Goal: Book appointment/travel/reservation

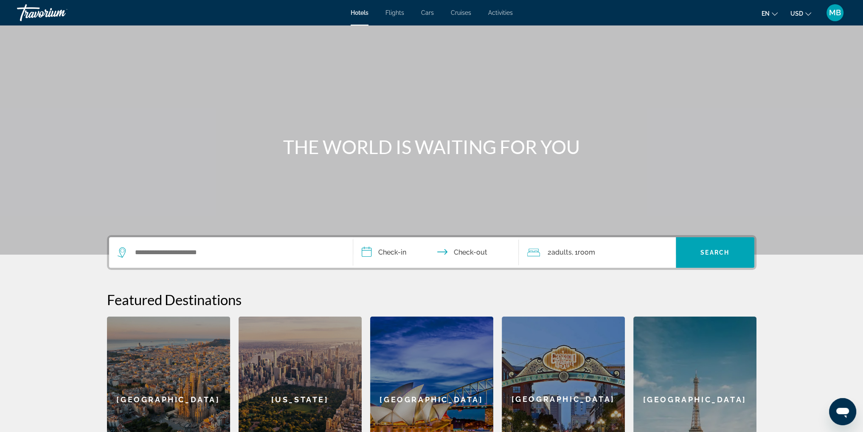
click at [773, 16] on button "en English Español Français Italiano Português русский" at bounding box center [770, 13] width 16 height 12
click at [757, 91] on button "русский" at bounding box center [753, 89] width 38 height 11
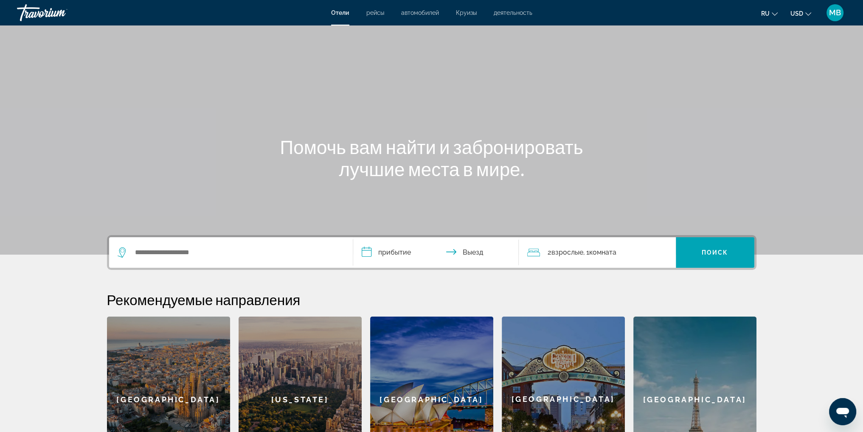
click at [771, 14] on button "ru English Español Français Italiano Português русский" at bounding box center [770, 13] width 17 height 12
click at [758, 33] on button "English" at bounding box center [753, 33] width 38 height 11
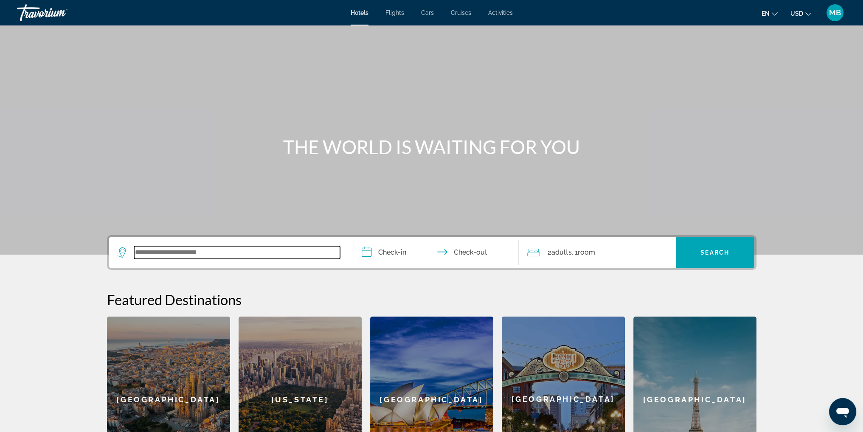
click at [206, 254] on input "Search widget" at bounding box center [237, 252] width 206 height 13
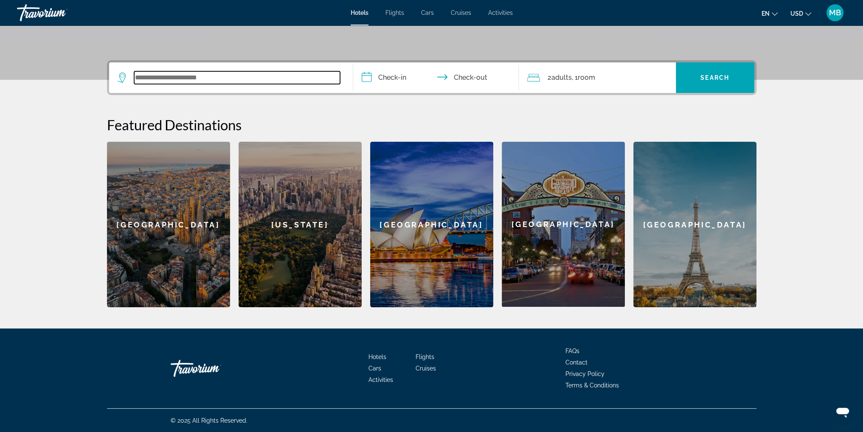
scroll to position [175, 0]
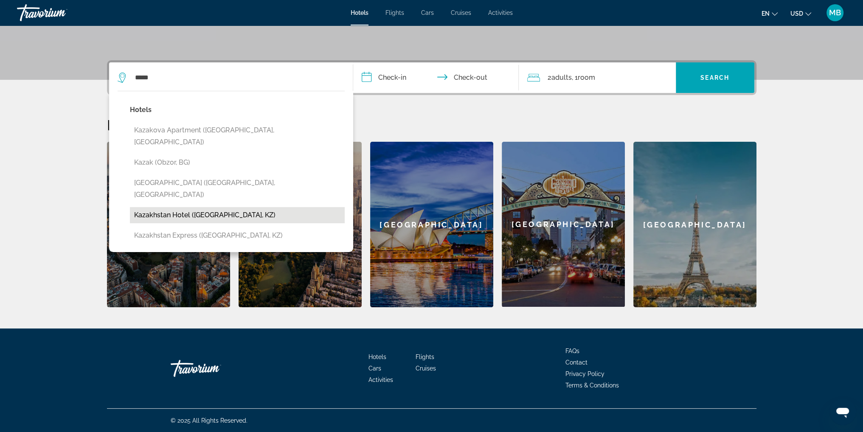
click at [174, 207] on button "Kazakhstan Hotel (Almaty, KZ)" at bounding box center [237, 215] width 215 height 16
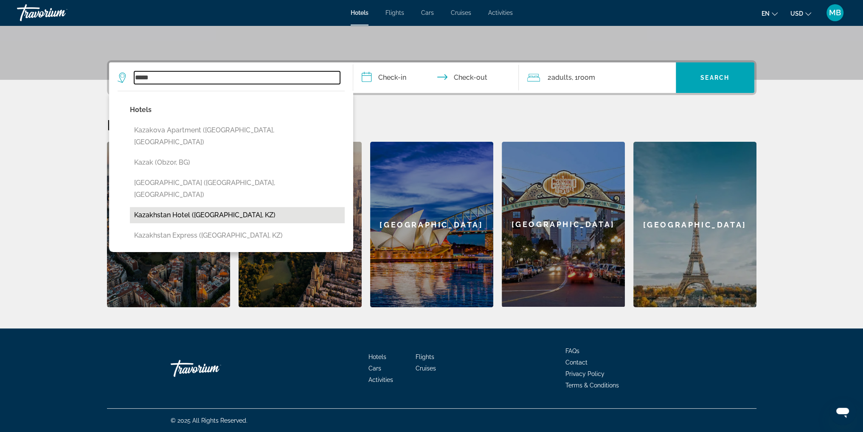
type input "**********"
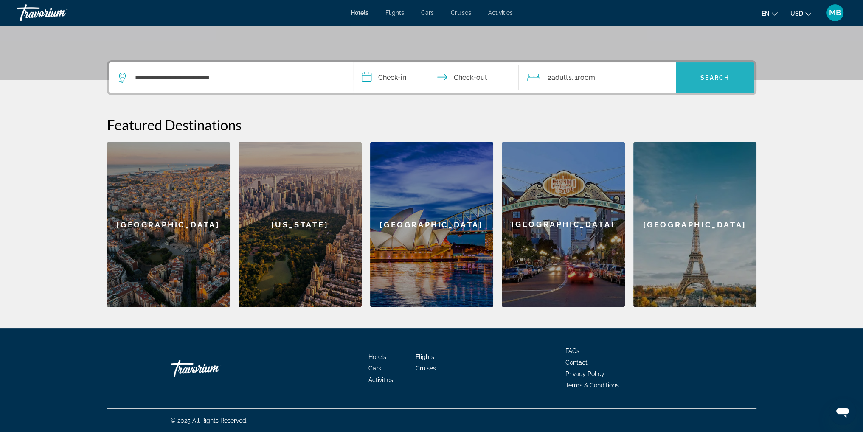
click at [714, 80] on span "Search" at bounding box center [715, 77] width 29 height 7
click at [370, 79] on input "**********" at bounding box center [437, 78] width 169 height 33
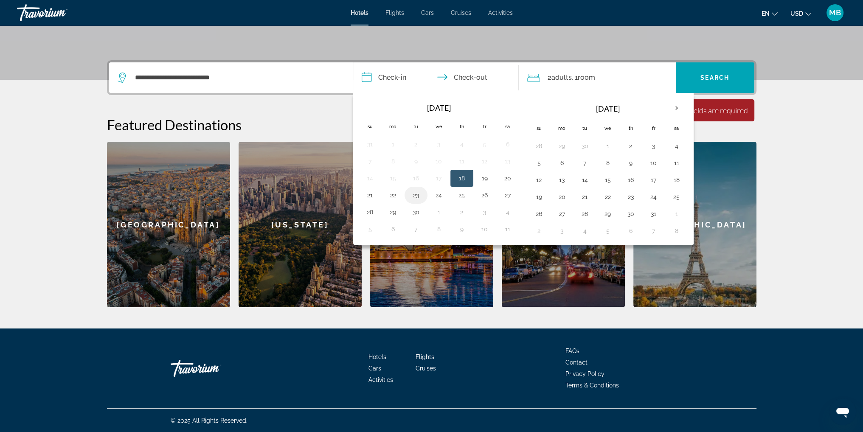
click at [414, 196] on button "23" at bounding box center [416, 195] width 14 height 12
click at [482, 77] on input "**********" at bounding box center [437, 78] width 169 height 33
click at [412, 206] on button "30" at bounding box center [416, 212] width 14 height 12
type input "**********"
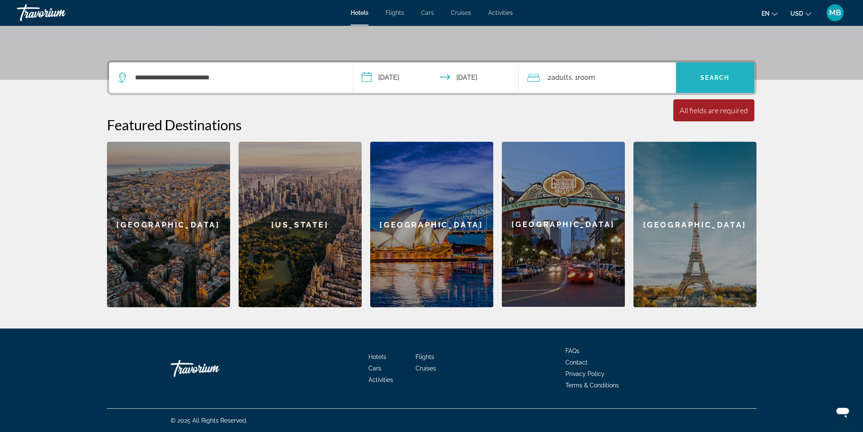
click at [708, 79] on span "Search" at bounding box center [715, 77] width 29 height 7
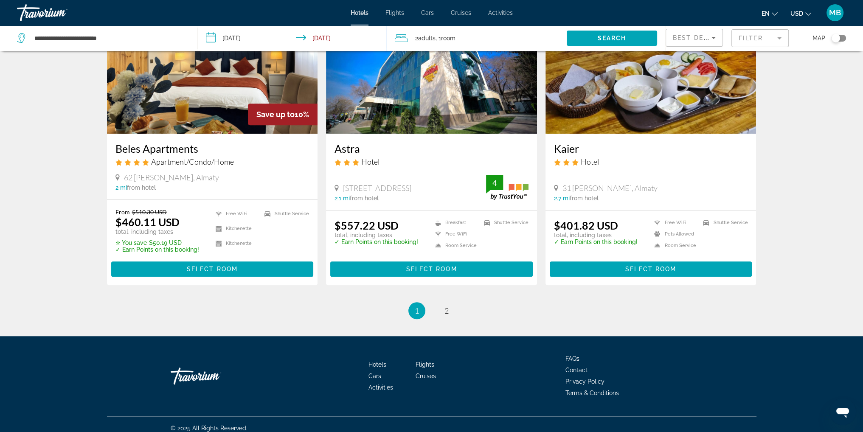
scroll to position [1010, 0]
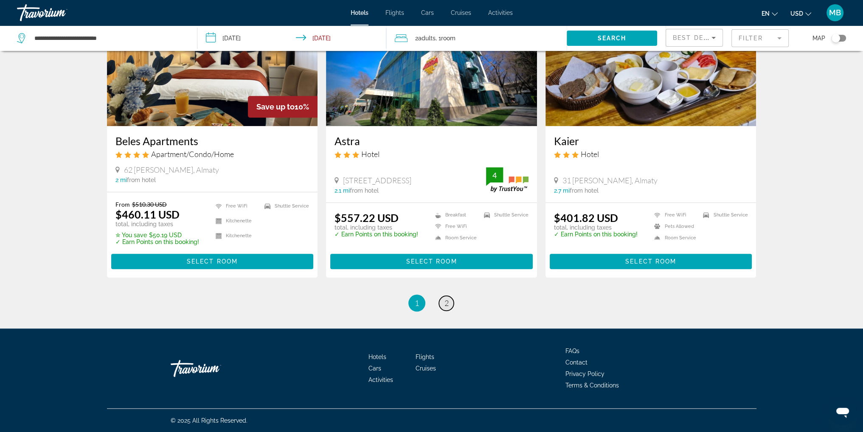
click at [445, 301] on span "2" at bounding box center [447, 303] width 4 height 9
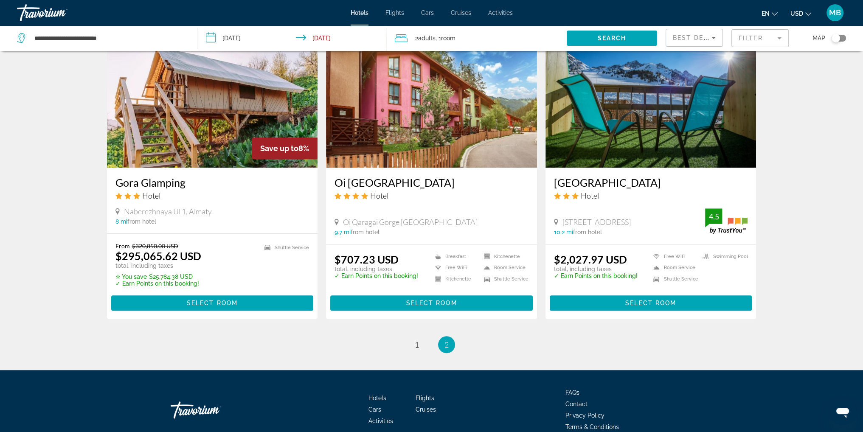
scroll to position [958, 0]
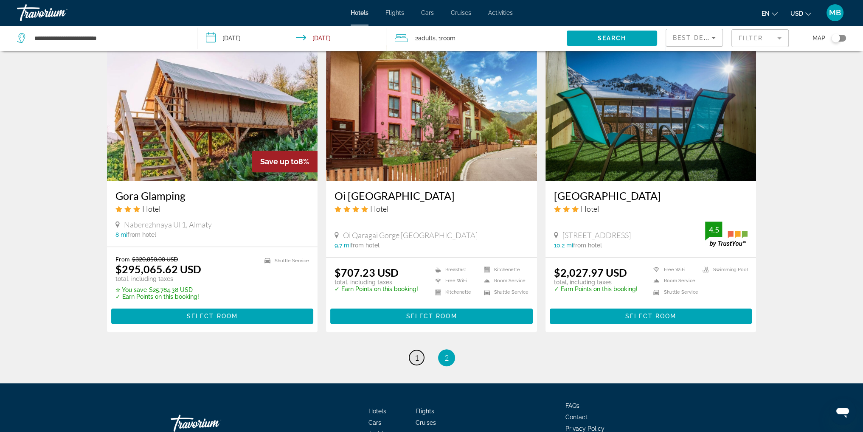
click at [417, 350] on link "page 1" at bounding box center [416, 357] width 15 height 15
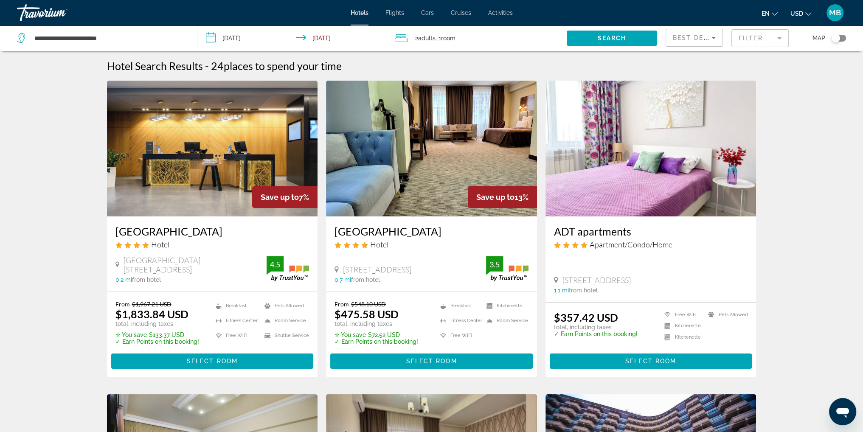
click at [445, 156] on img "Main content" at bounding box center [431, 149] width 211 height 136
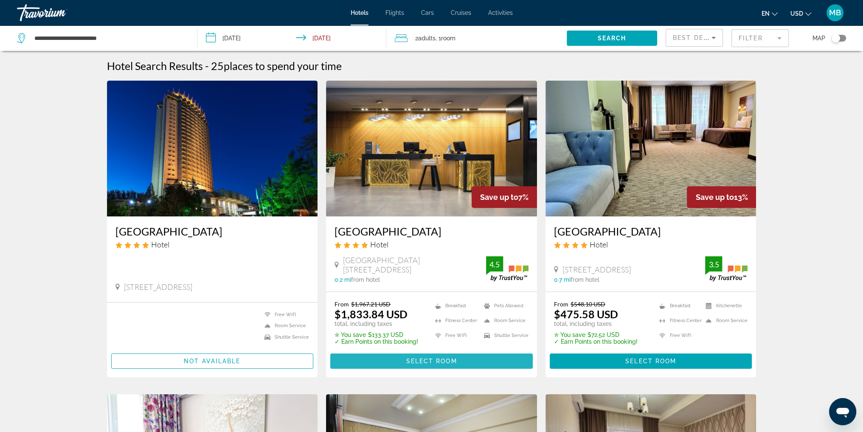
click at [432, 361] on span "Select Room" at bounding box center [431, 361] width 51 height 7
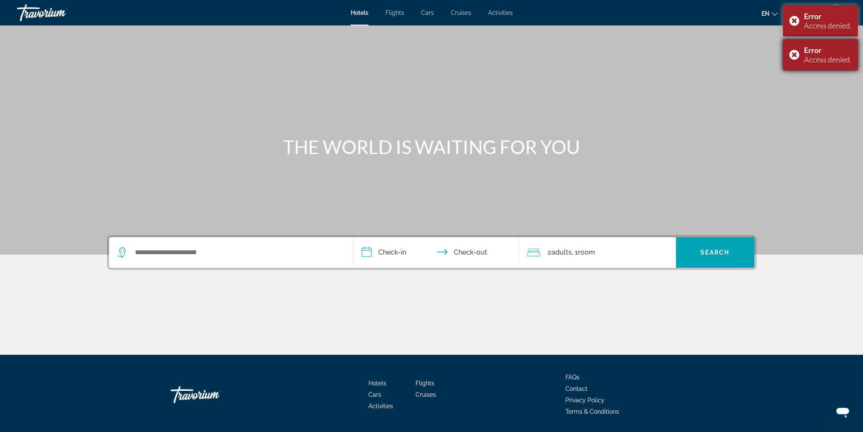
click at [794, 58] on div "Error Access denied." at bounding box center [820, 54] width 75 height 31
drag, startPoint x: 799, startPoint y: 22, endPoint x: 795, endPoint y: 26, distance: 6.0
click at [796, 25] on div "Error Access denied." at bounding box center [820, 20] width 75 height 31
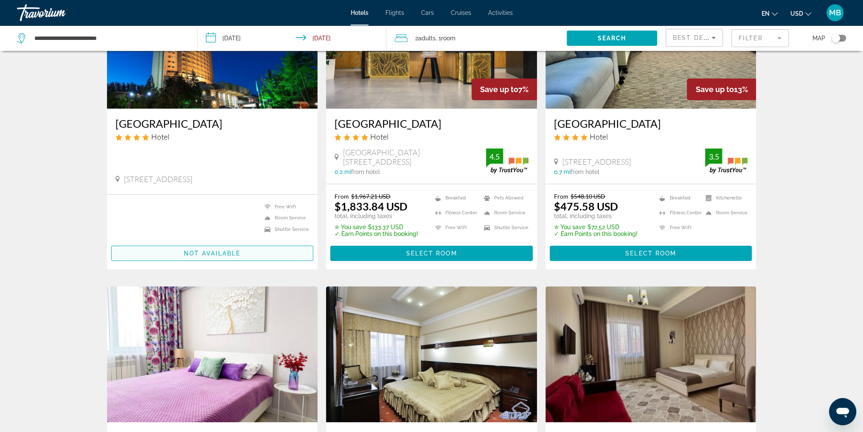
scroll to position [170, 0]
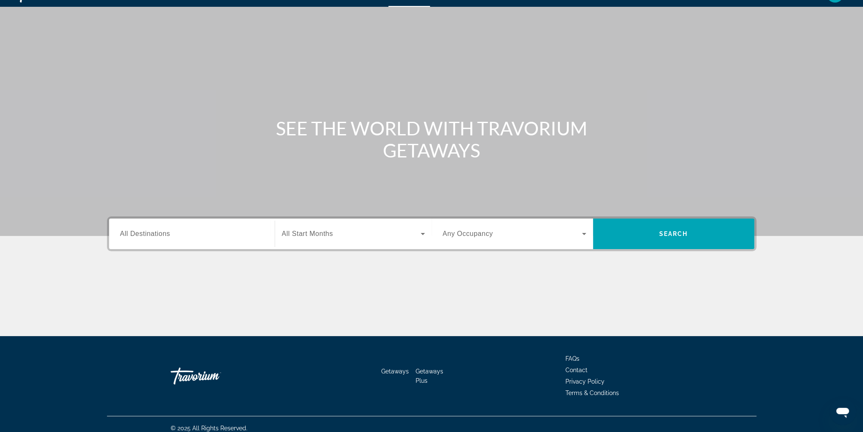
scroll to position [27, 0]
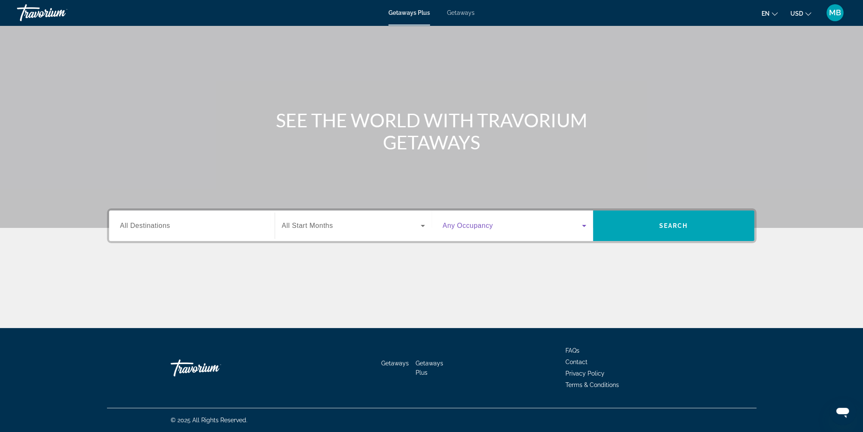
click at [568, 231] on span "Search widget" at bounding box center [512, 226] width 139 height 10
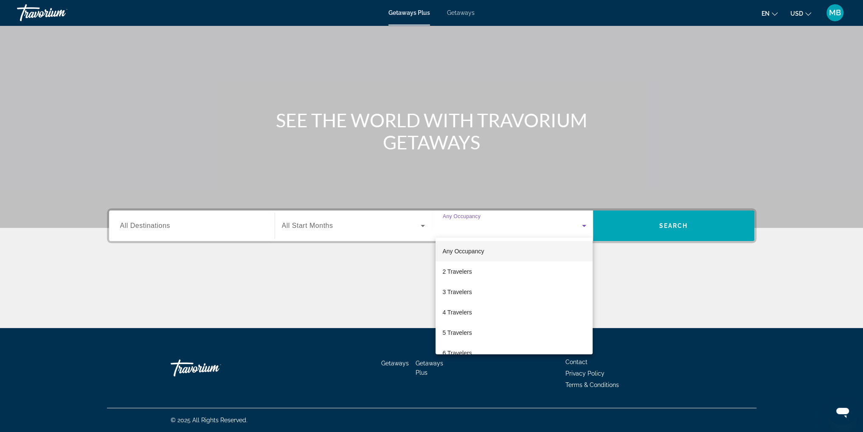
click at [411, 229] on div at bounding box center [431, 216] width 863 height 432
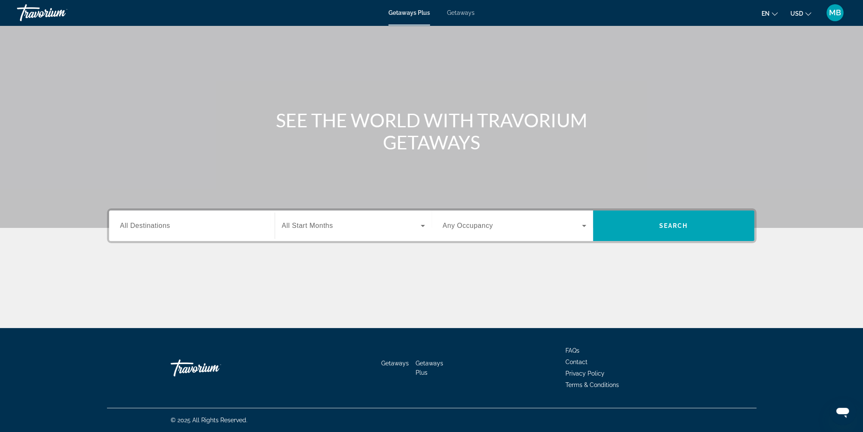
click at [410, 229] on span "Search widget" at bounding box center [351, 226] width 139 height 10
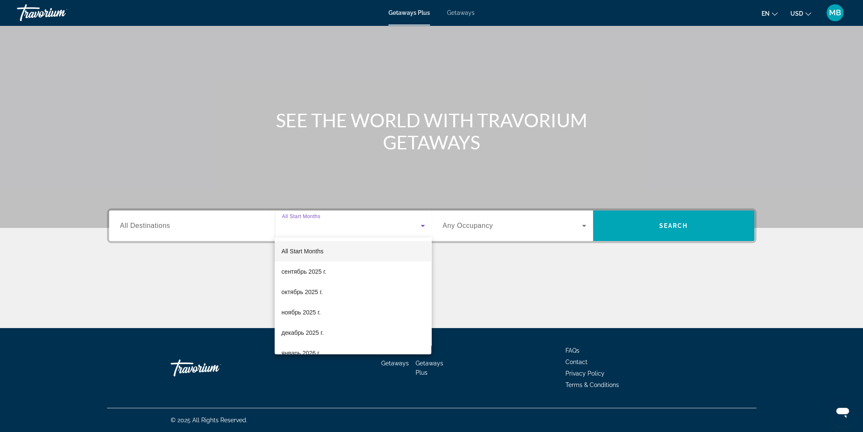
click at [255, 224] on div at bounding box center [431, 216] width 863 height 432
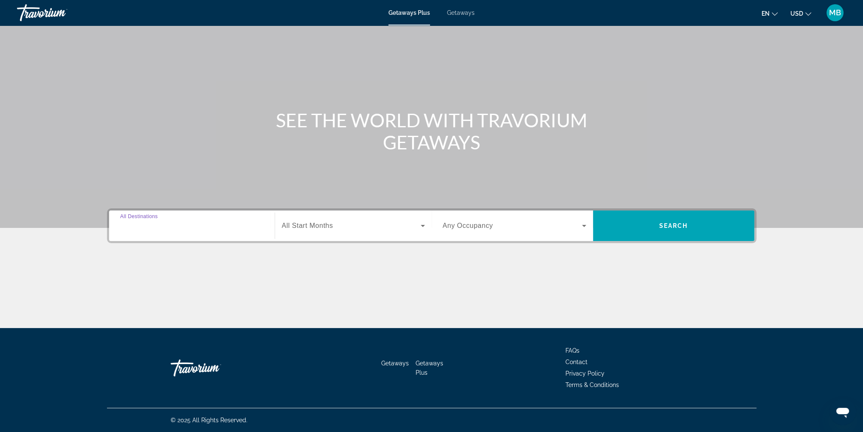
click at [255, 224] on input "Destination All Destinations" at bounding box center [192, 226] width 144 height 10
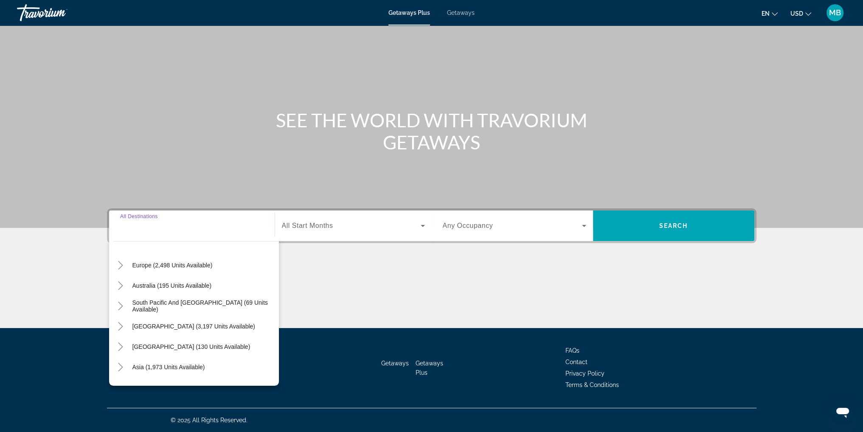
scroll to position [138, 0]
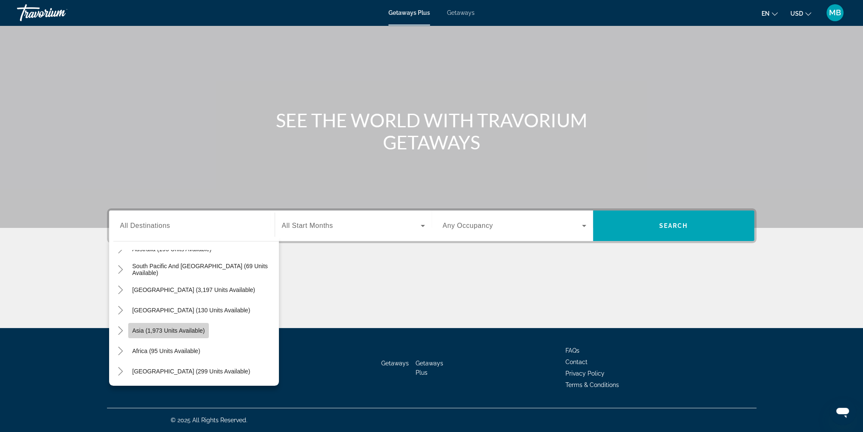
click at [182, 332] on span "Asia (1,973 units available)" at bounding box center [169, 330] width 73 height 7
type input "**********"
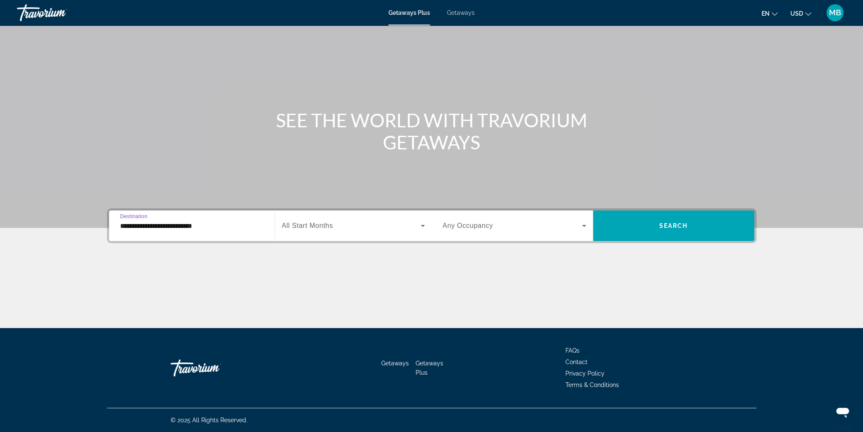
click at [381, 229] on span "Search widget" at bounding box center [351, 226] width 139 height 10
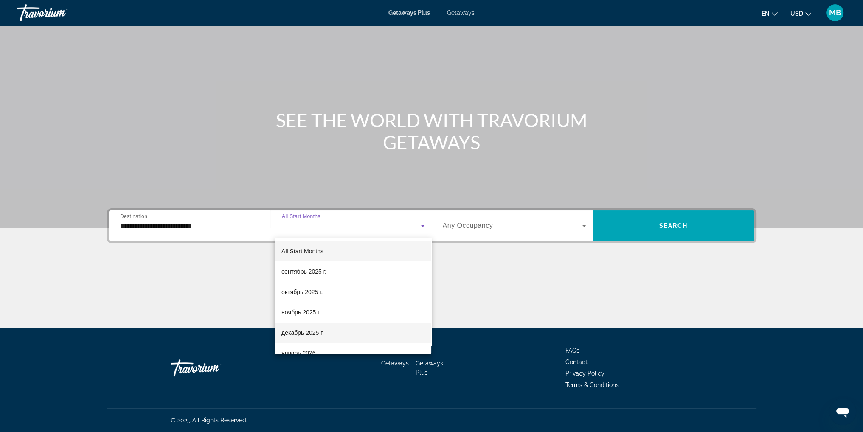
click at [322, 333] on span "декабрь 2025 г." at bounding box center [303, 333] width 42 height 10
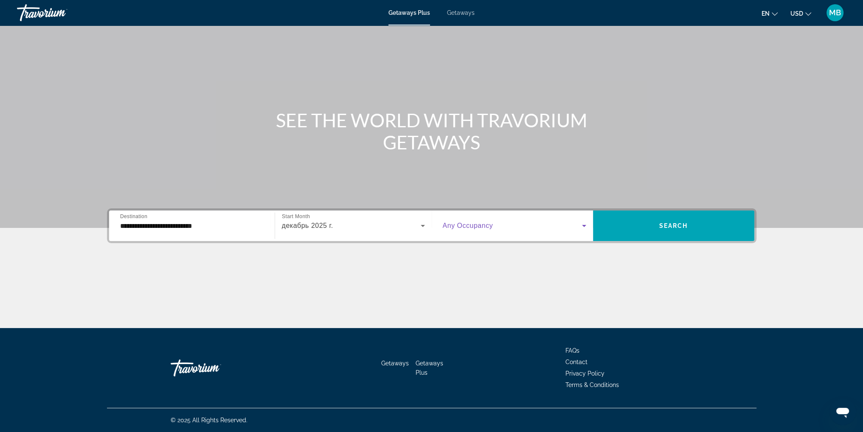
click at [516, 230] on span "Search widget" at bounding box center [512, 226] width 139 height 10
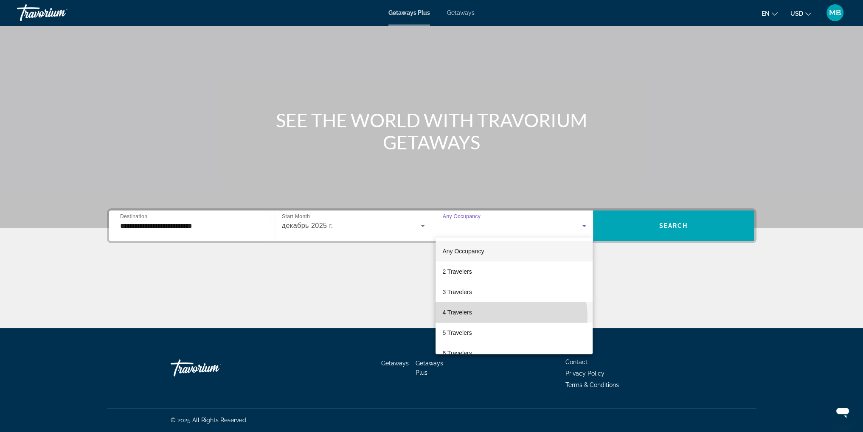
click at [491, 318] on mat-option "4 Travelers" at bounding box center [514, 312] width 157 height 20
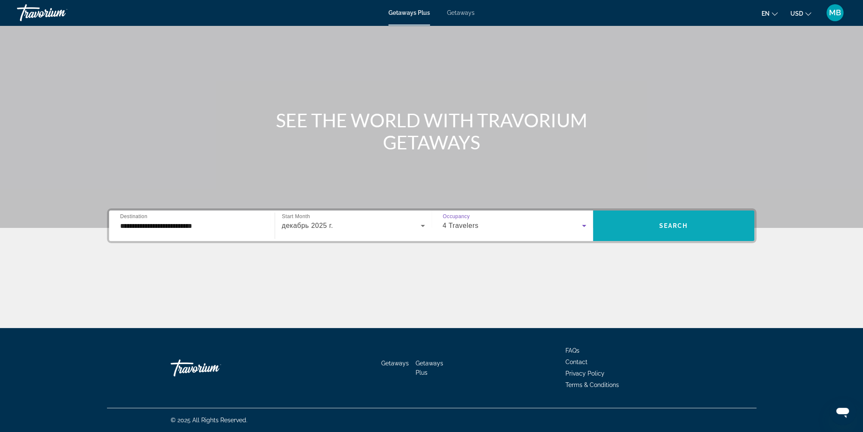
click at [688, 230] on span "Search widget" at bounding box center [673, 226] width 161 height 20
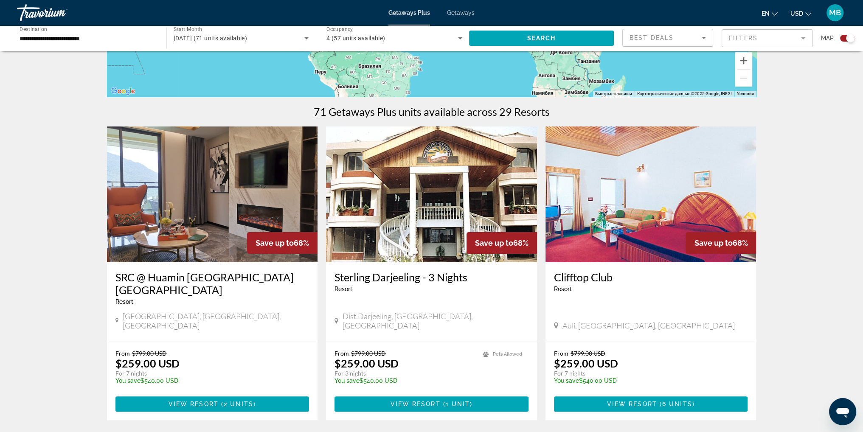
scroll to position [212, 0]
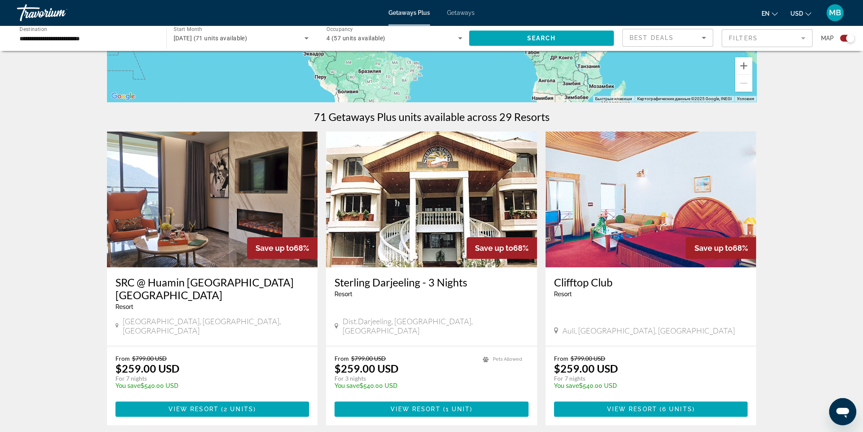
click at [216, 191] on img "Main content" at bounding box center [212, 200] width 211 height 136
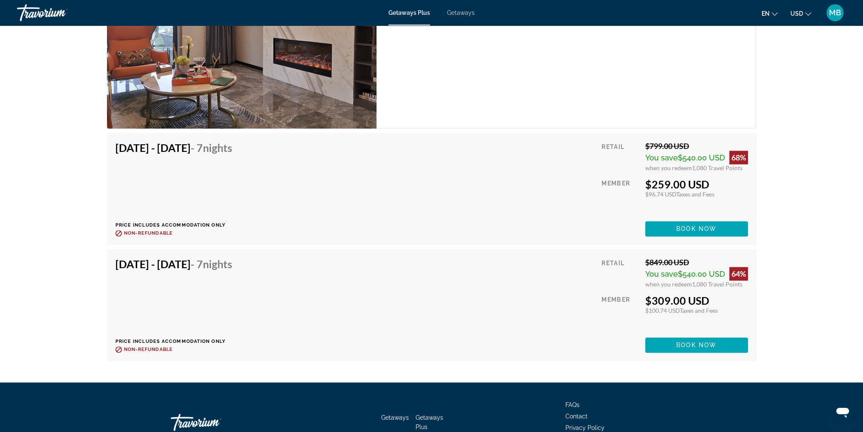
scroll to position [1388, 0]
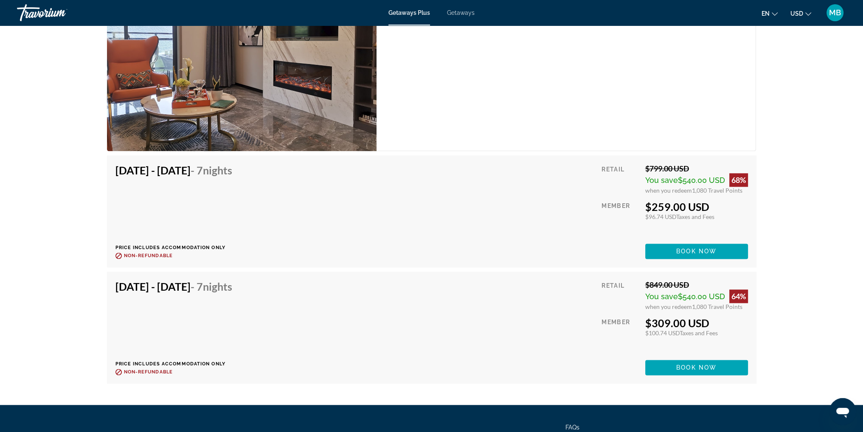
drag, startPoint x: 869, startPoint y: 334, endPoint x: 492, endPoint y: 118, distance: 434.5
click at [492, 118] on div "1 Bedroom Unit (Mini Kitchen) Bedrooms 1 Max Occupancy 4 Kitchen Mini Kitchen" at bounding box center [567, 49] width 380 height 206
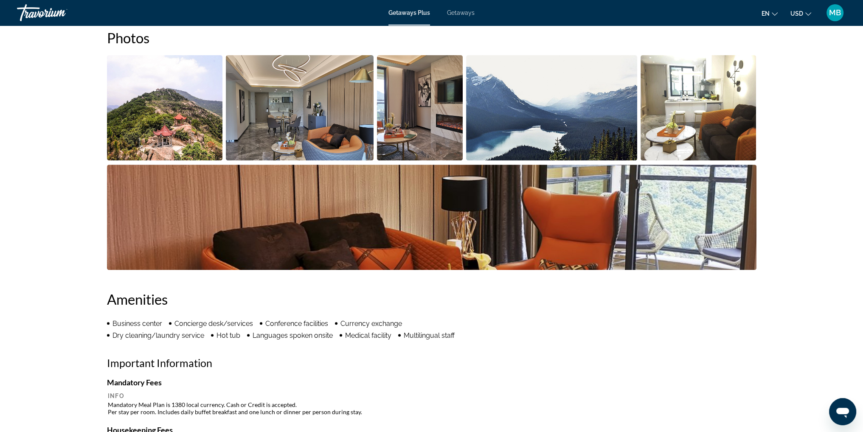
scroll to position [326, 0]
